Goal: Transaction & Acquisition: Purchase product/service

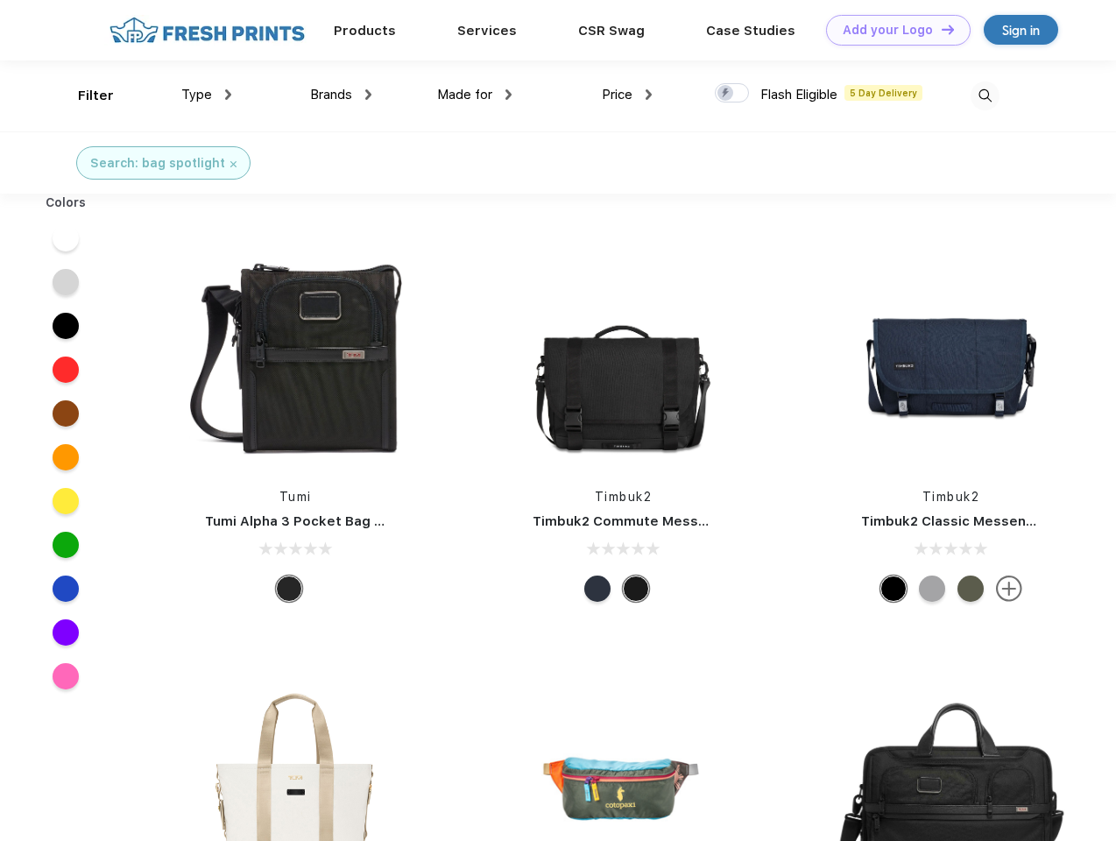
click at [892, 30] on link "Add your Logo Design Tool" at bounding box center [898, 30] width 145 height 31
click at [0, 0] on div "Design Tool" at bounding box center [0, 0] width 0 height 0
click at [940, 29] on link "Add your Logo Design Tool" at bounding box center [898, 30] width 145 height 31
click at [84, 96] on div "Filter" at bounding box center [96, 96] width 36 height 20
click at [207, 95] on span "Type" at bounding box center [196, 95] width 31 height 16
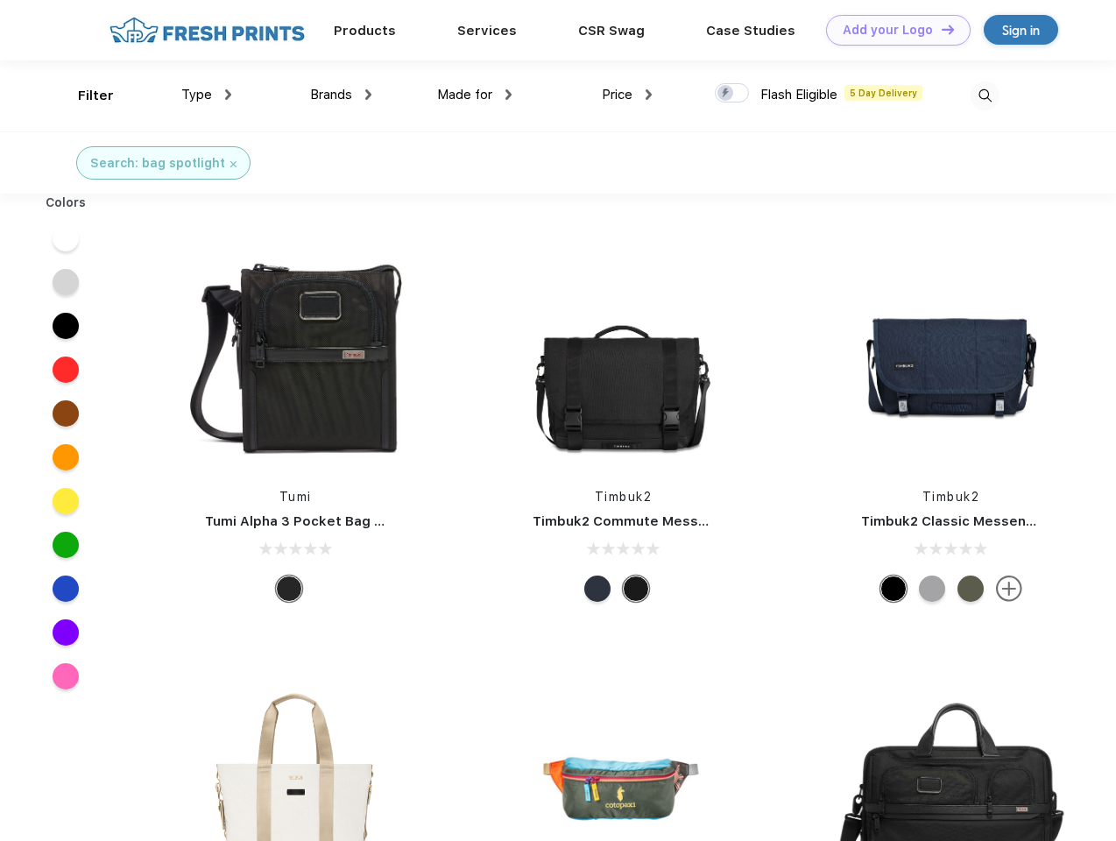
click at [341, 95] on span "Brands" at bounding box center [331, 95] width 42 height 16
click at [475, 95] on span "Made for" at bounding box center [464, 95] width 55 height 16
click at [627, 95] on span "Price" at bounding box center [617, 95] width 31 height 16
click at [732, 94] on div at bounding box center [732, 92] width 34 height 19
click at [726, 94] on input "checkbox" at bounding box center [720, 87] width 11 height 11
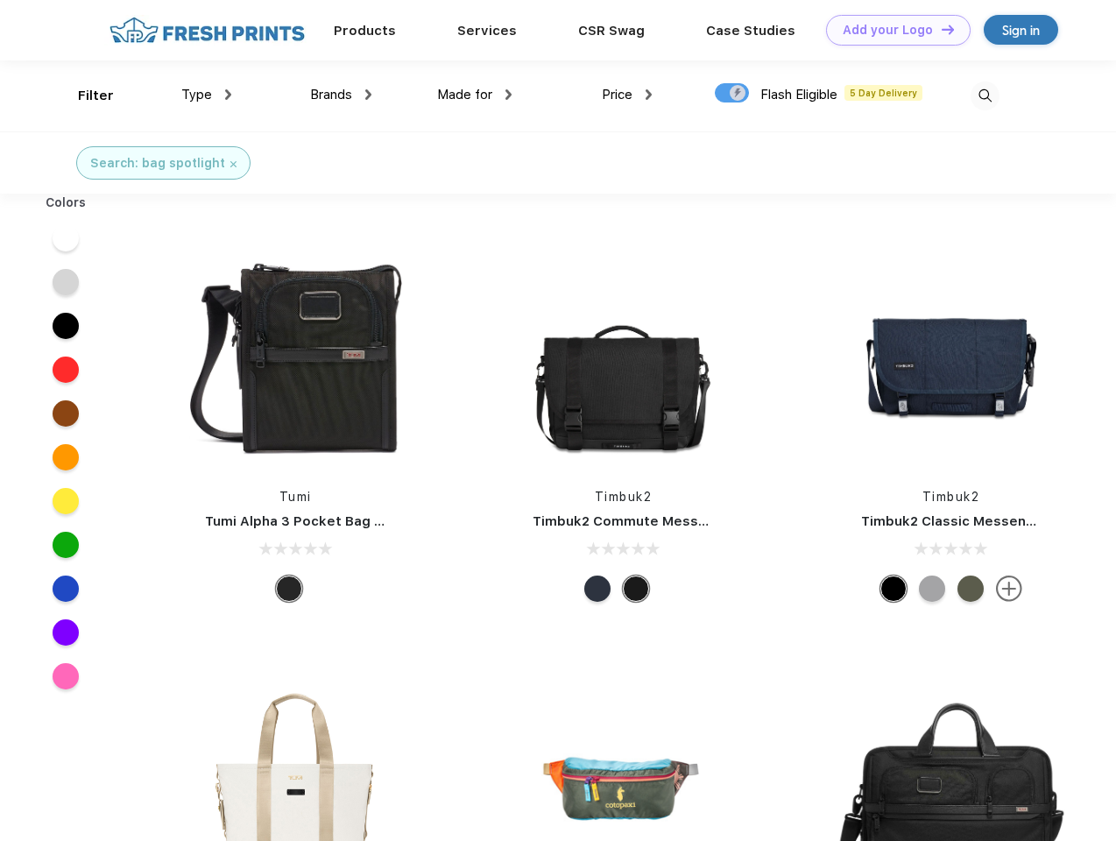
click at [985, 96] on img at bounding box center [985, 95] width 29 height 29
